Goal: Find specific page/section: Find specific page/section

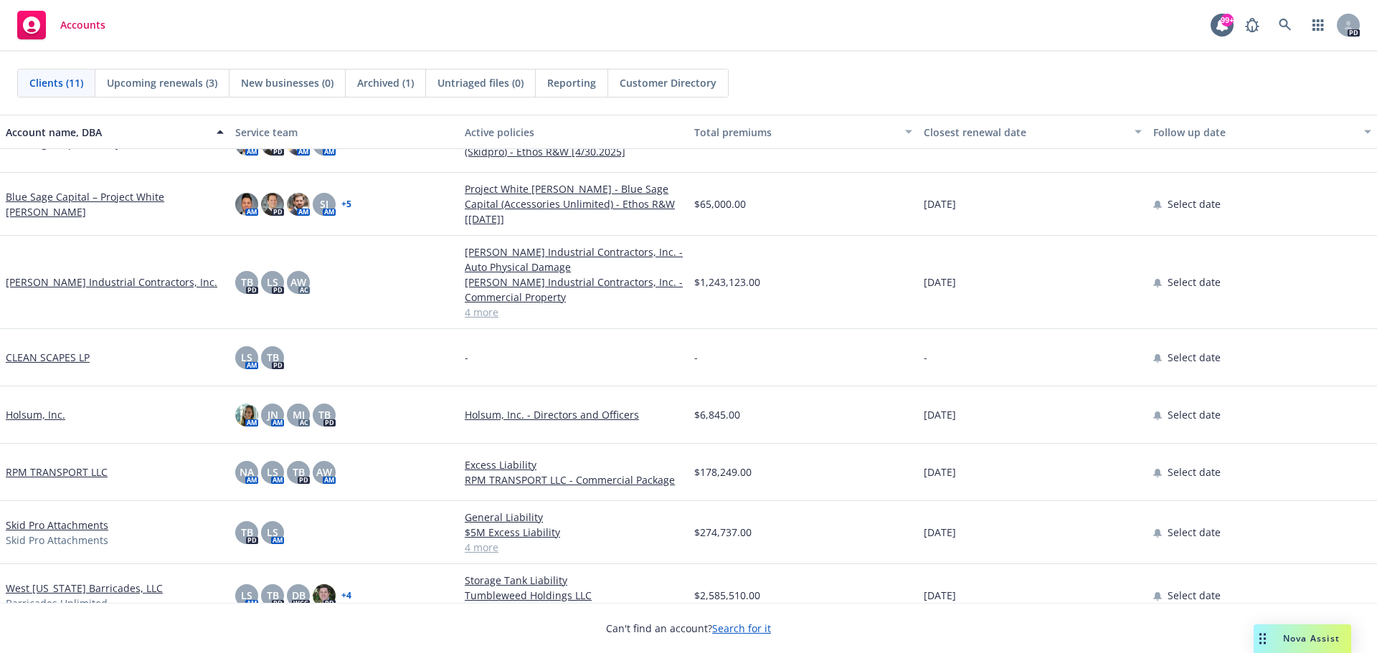
scroll to position [209, 0]
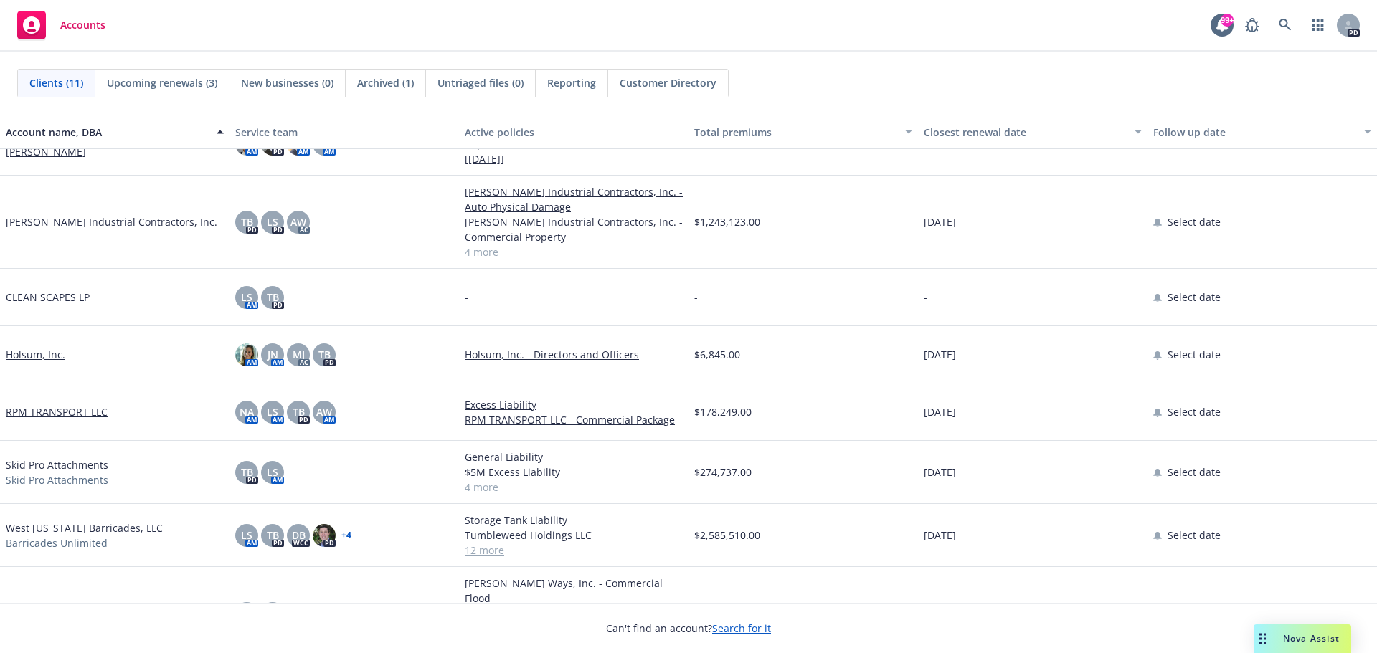
click at [77, 521] on link "West [US_STATE] Barricades, LLC" at bounding box center [84, 527] width 157 height 15
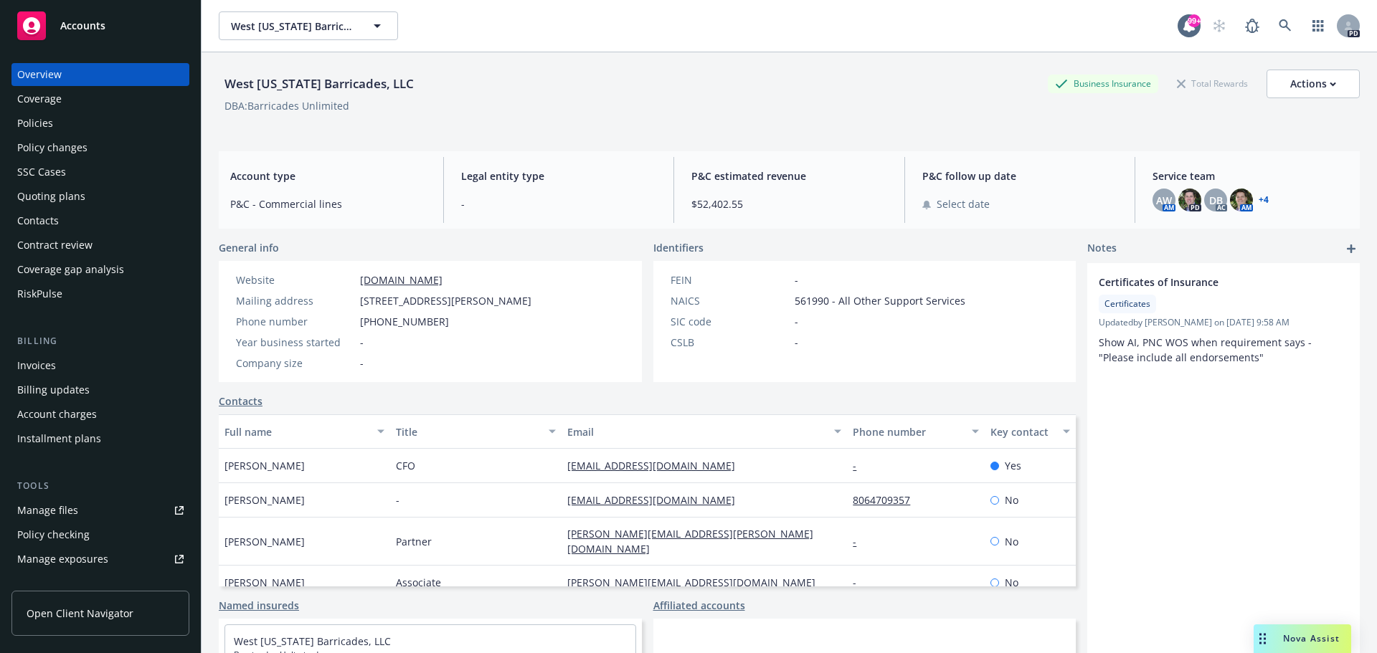
click at [37, 130] on div "Policies" at bounding box center [35, 123] width 36 height 23
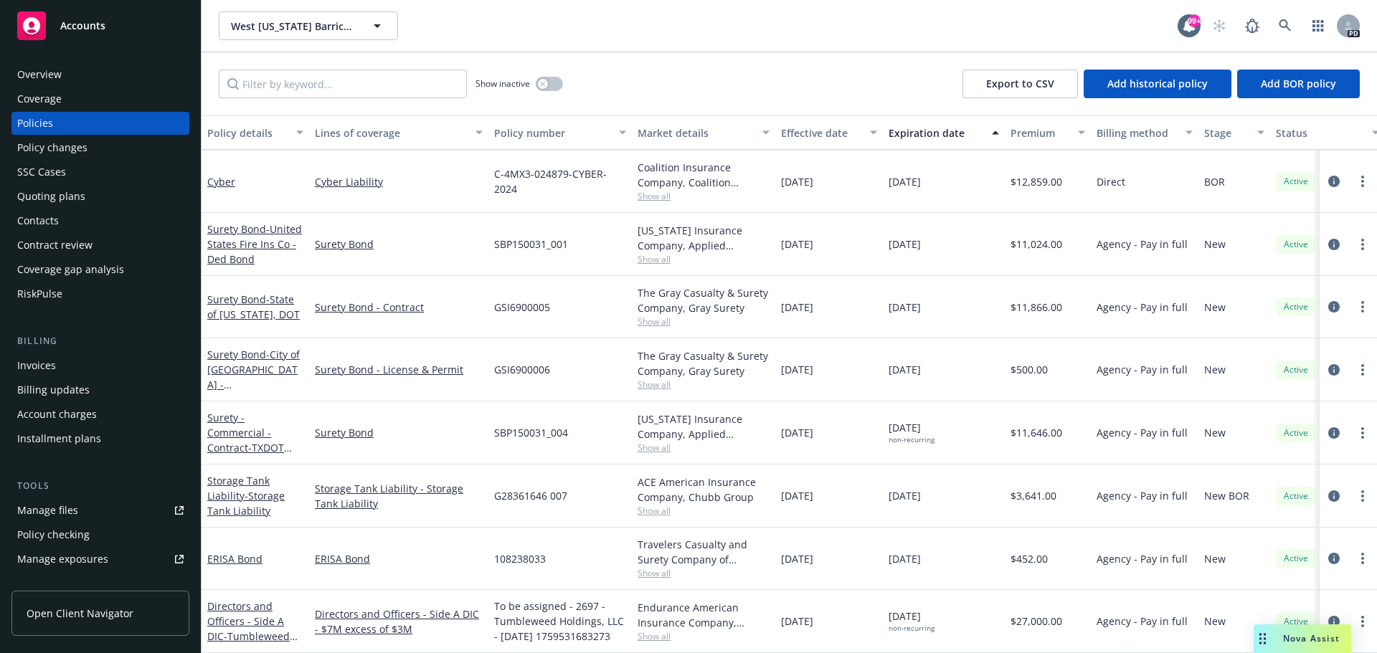
scroll to position [374, 0]
